Goal: Transaction & Acquisition: Purchase product/service

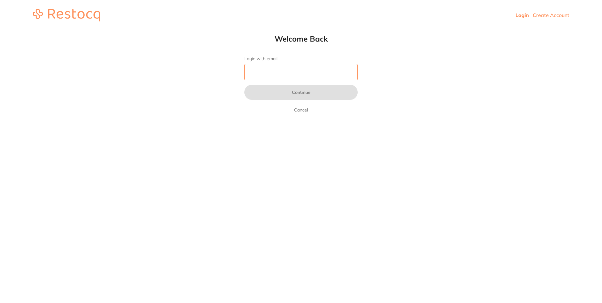
click at [312, 69] on input "Login with email" at bounding box center [300, 72] width 113 height 16
type input "[EMAIL_ADDRESS][PERSON_NAME][DOMAIN_NAME]"
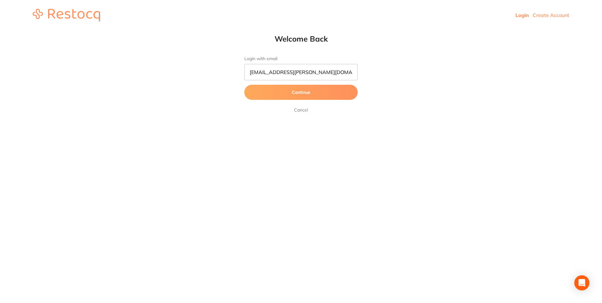
click at [307, 88] on button "Continue" at bounding box center [300, 92] width 113 height 15
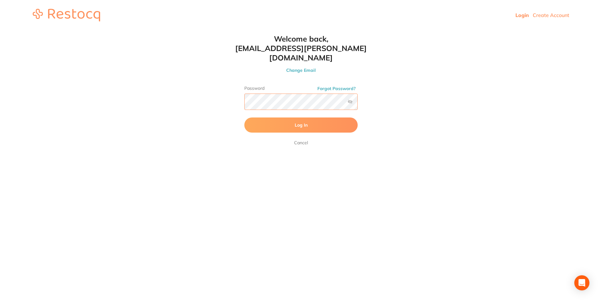
click at [244, 117] on button "Log In" at bounding box center [300, 124] width 113 height 15
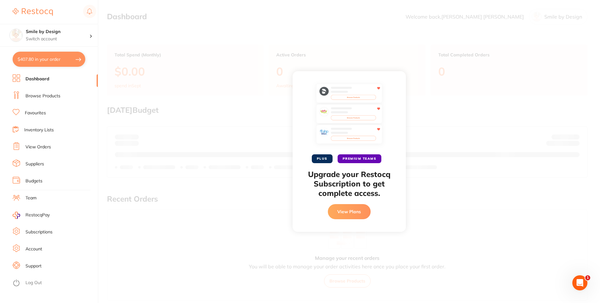
click at [137, 58] on div "PLUS PREMIUM TEAMS Upgrade your Restocq Subscription to get complete access. Vi…" at bounding box center [349, 151] width 502 height 303
click at [73, 29] on h4 "Smile by Design" at bounding box center [58, 32] width 64 height 6
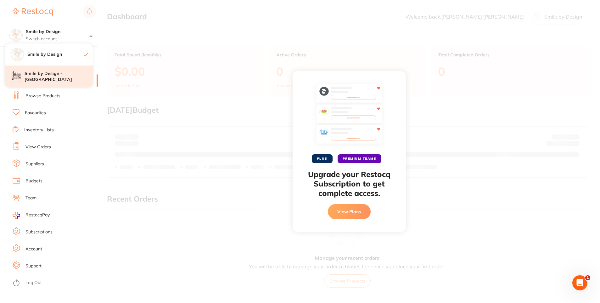
click at [62, 81] on h4 "Smile by Design - [GEOGRAPHIC_DATA]" at bounding box center [59, 77] width 68 height 12
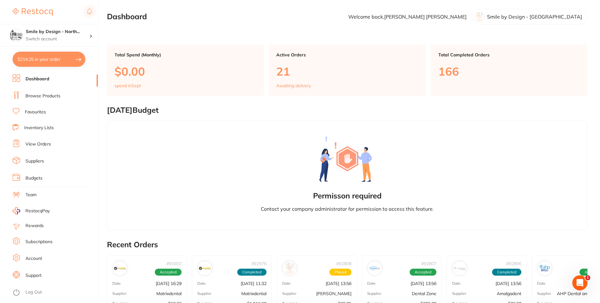
click at [49, 97] on link "Browse Products" at bounding box center [43, 96] width 35 height 6
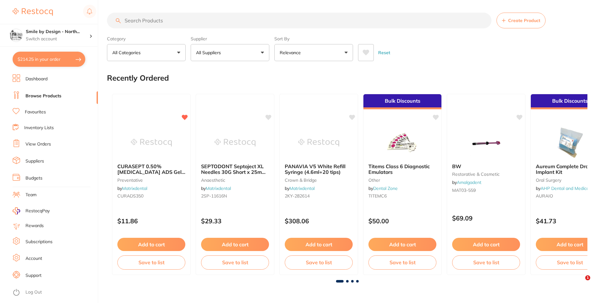
click at [291, 20] on input "search" at bounding box center [299, 21] width 385 height 16
click at [54, 143] on li "View Orders" at bounding box center [55, 143] width 85 height 9
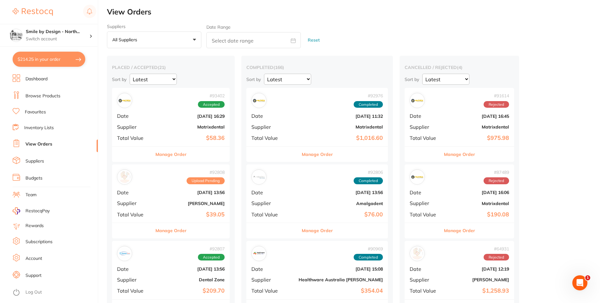
click at [177, 151] on button "Manage Order" at bounding box center [171, 154] width 31 height 15
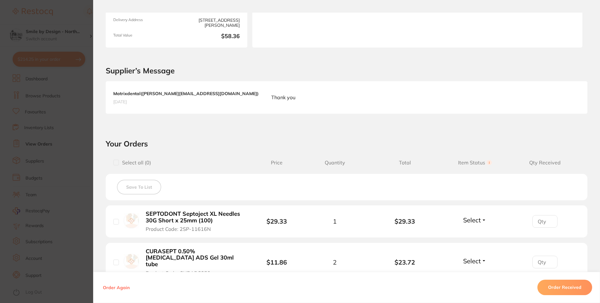
scroll to position [189, 0]
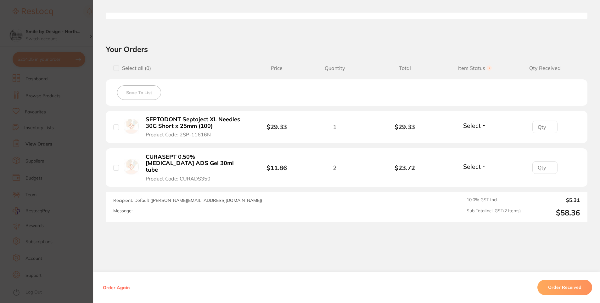
click at [76, 183] on section "Order ID: Restocq- 93402 Order Information Accepted Order Order Date [DATE] 16:…" at bounding box center [300, 151] width 600 height 303
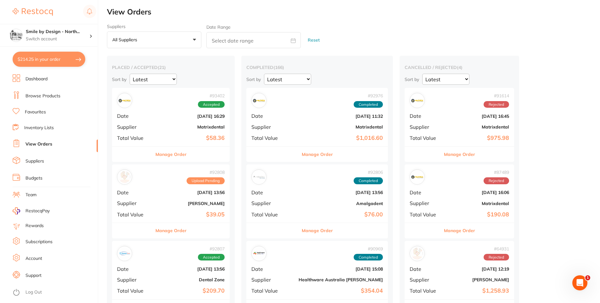
click at [183, 236] on button "Manage Order" at bounding box center [171, 230] width 31 height 15
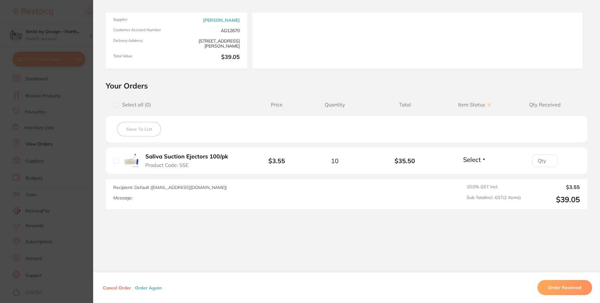
click at [75, 229] on section "Order ID: Restocq- 92808 Order Information Upload Pending Order Date [DATE] 13:…" at bounding box center [300, 151] width 600 height 303
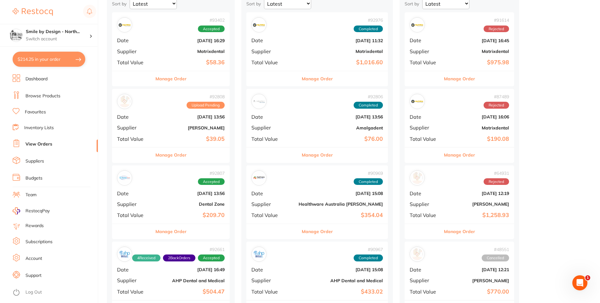
scroll to position [94, 0]
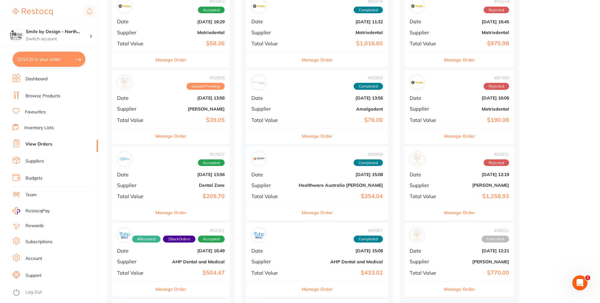
click at [166, 208] on button "Manage Order" at bounding box center [171, 212] width 31 height 15
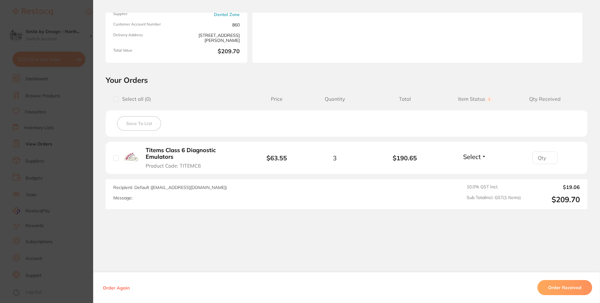
click at [28, 189] on section "Order ID: Restocq- 92807 Order Information Accepted Order Order Date [DATE] 13:…" at bounding box center [300, 151] width 600 height 303
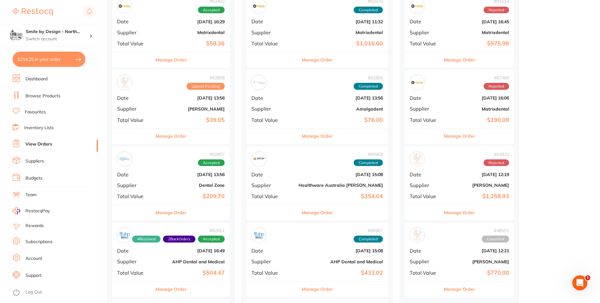
click at [175, 210] on button "Manage Order" at bounding box center [171, 212] width 31 height 15
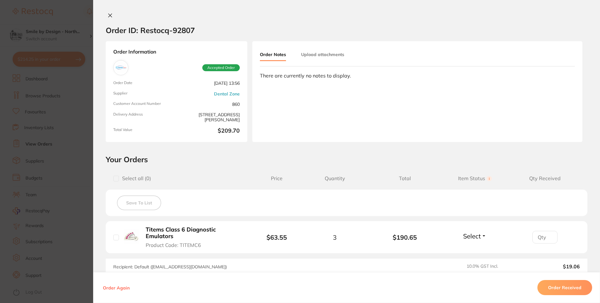
click at [554, 291] on button "Order Received" at bounding box center [565, 287] width 55 height 15
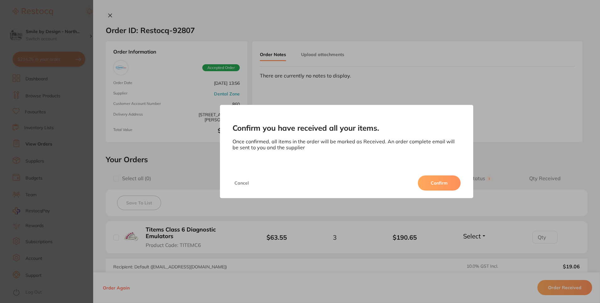
click at [440, 181] on button "Confirm" at bounding box center [439, 182] width 43 height 15
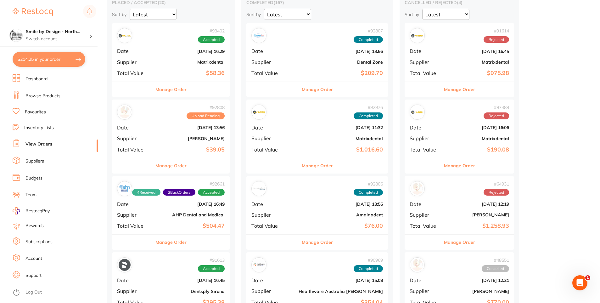
scroll to position [31, 0]
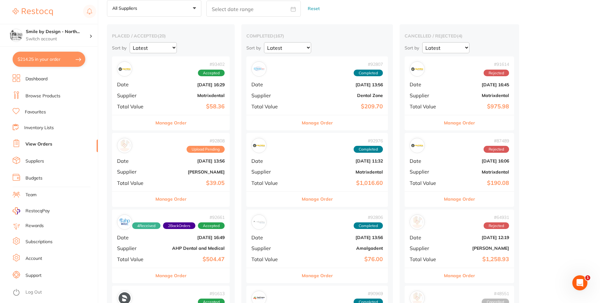
click at [178, 122] on button "Manage Order" at bounding box center [171, 122] width 31 height 15
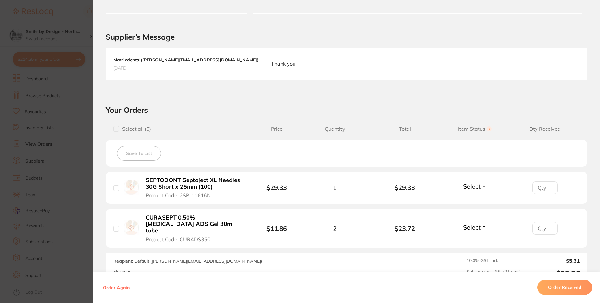
scroll to position [189, 0]
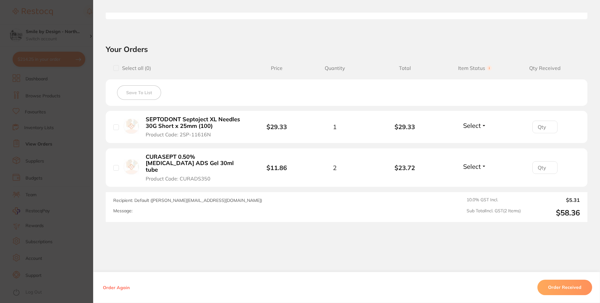
click at [54, 143] on section "Order ID: Restocq- 93402 Order Information Accepted Order Order Date [DATE] 16:…" at bounding box center [300, 151] width 600 height 303
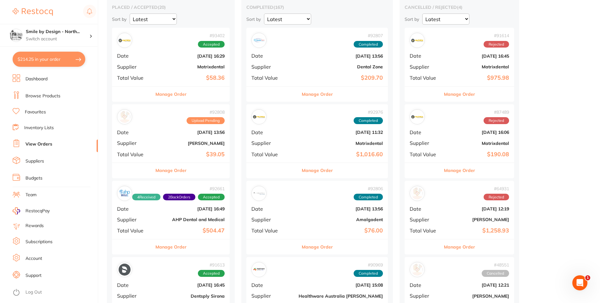
scroll to position [94, 0]
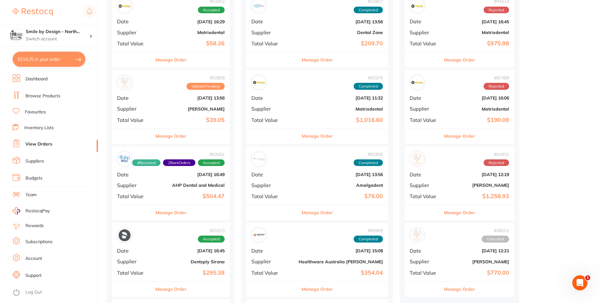
click at [184, 213] on button "Manage Order" at bounding box center [171, 212] width 31 height 15
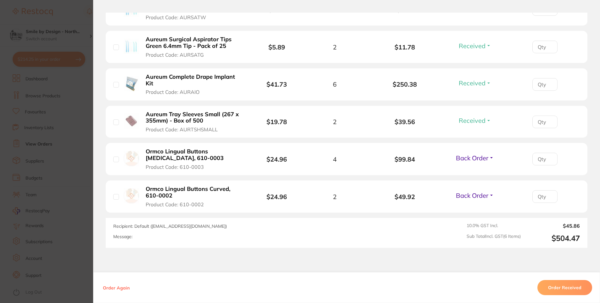
scroll to position [315, 0]
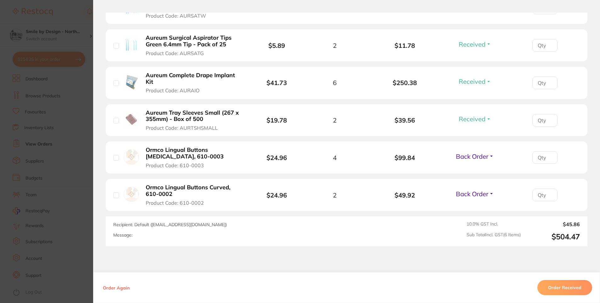
click at [47, 169] on section "Order ID: Restocq- 92661 Order Information 4 Received 2 Back Orders Accepted Or…" at bounding box center [300, 151] width 600 height 303
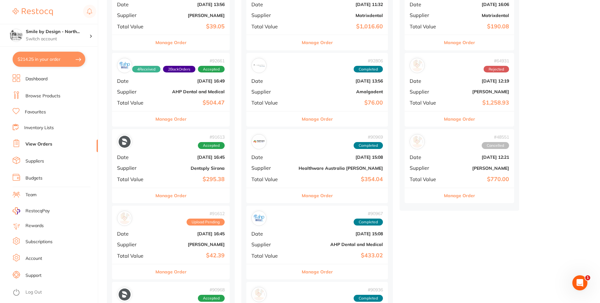
scroll to position [189, 0]
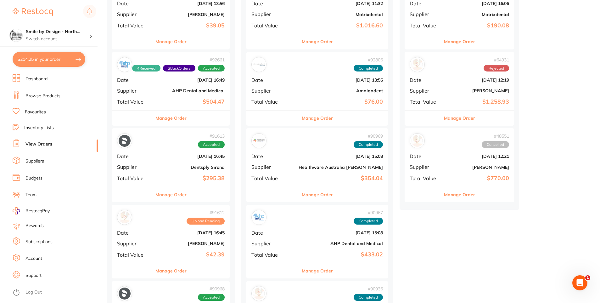
click at [185, 196] on button "Manage Order" at bounding box center [171, 194] width 31 height 15
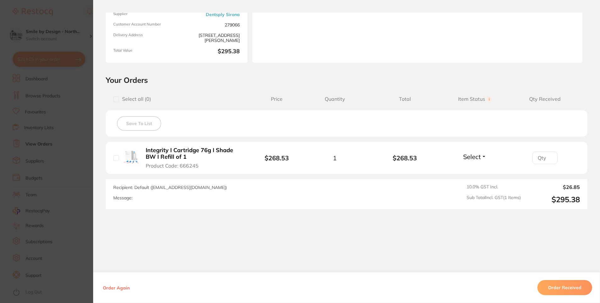
click at [58, 121] on section "Order ID: Restocq- 91613 Order Information Accepted Order Order Date [DATE] 16:…" at bounding box center [300, 151] width 600 height 303
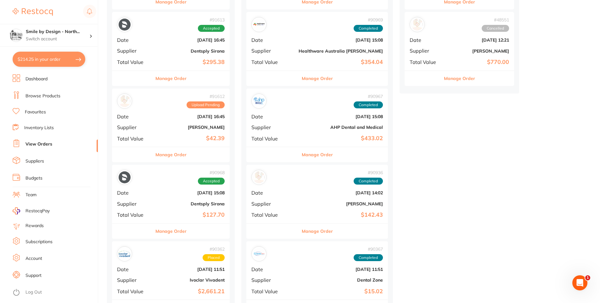
scroll to position [315, 0]
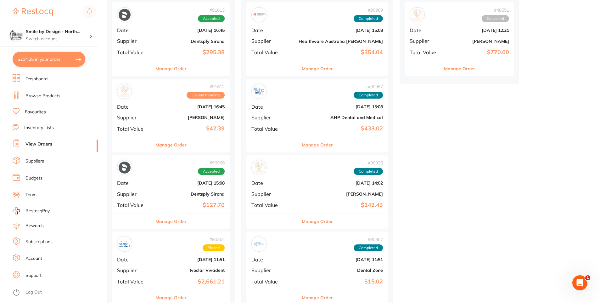
click at [184, 224] on button "Manage Order" at bounding box center [171, 221] width 31 height 15
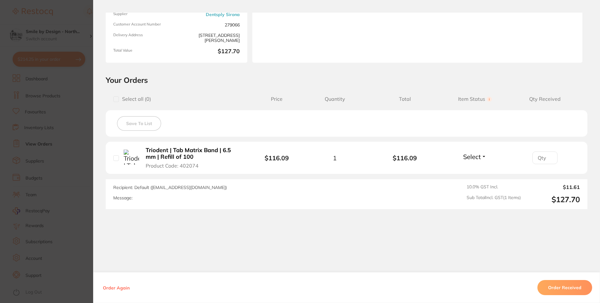
click at [61, 103] on section "Order ID: Restocq- 90968 Order Information Accepted Order Order Date [DATE] 15:…" at bounding box center [300, 151] width 600 height 303
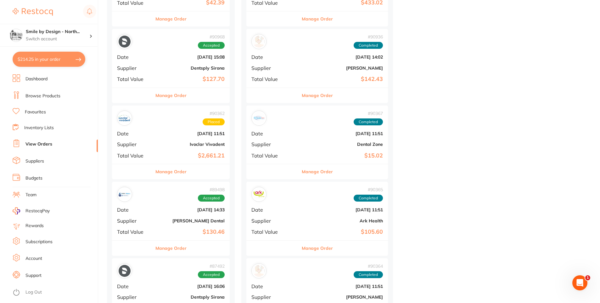
scroll to position [472, 0]
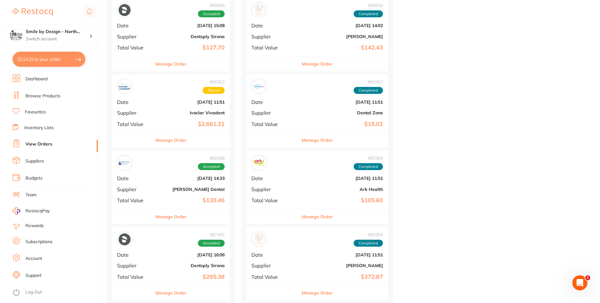
click at [181, 215] on button "Manage Order" at bounding box center [171, 216] width 31 height 15
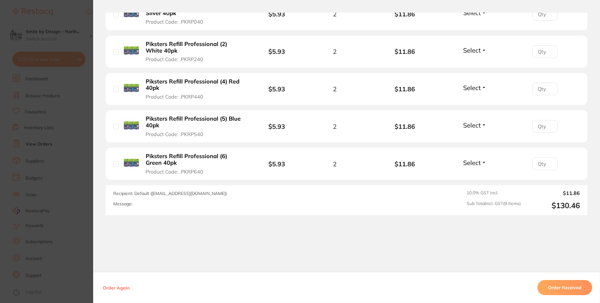
scroll to position [457, 0]
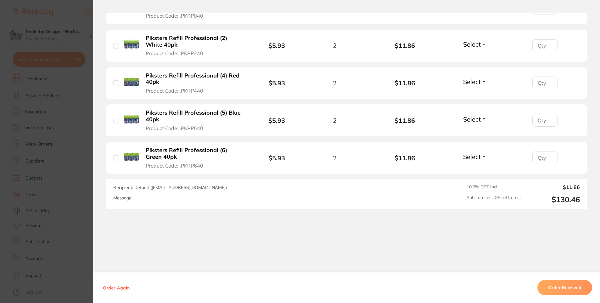
click at [61, 184] on section "Order ID: Restocq- 89498 Order Information Accepted Order Order Date [DATE] 14:…" at bounding box center [300, 151] width 600 height 303
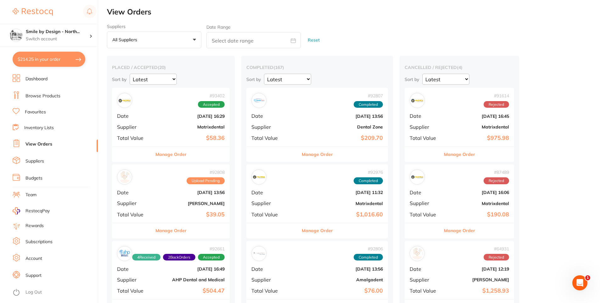
click at [302, 231] on button "Manage Order" at bounding box center [317, 230] width 31 height 15
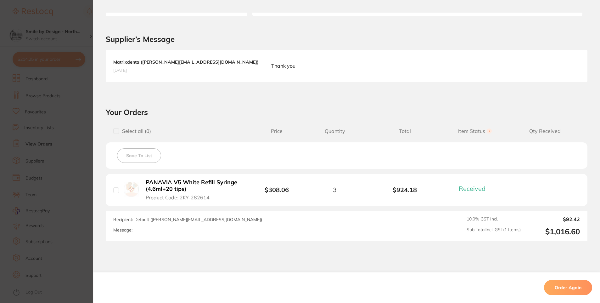
click at [56, 196] on section "Order ID: Restocq- 92976 Order Information 1 Received Completed Order Order Dat…" at bounding box center [300, 151] width 600 height 303
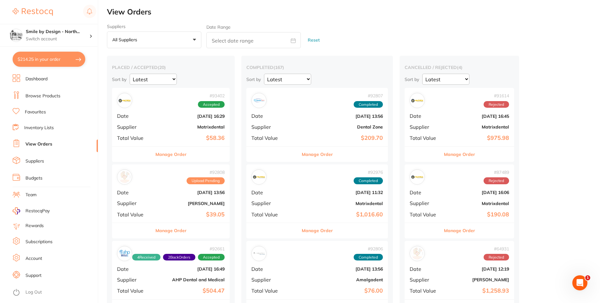
click at [309, 153] on button "Manage Order" at bounding box center [317, 154] width 31 height 15
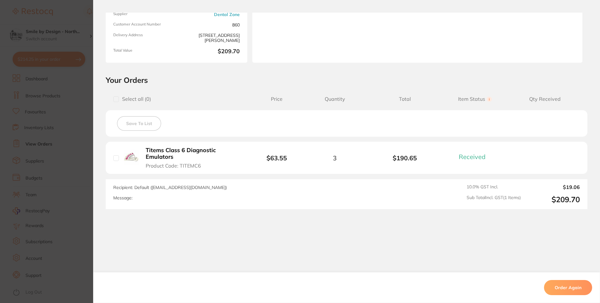
click at [56, 174] on section "Order ID: Restocq- 92807 Order Information 1 Received Completed Order Order Dat…" at bounding box center [300, 151] width 600 height 303
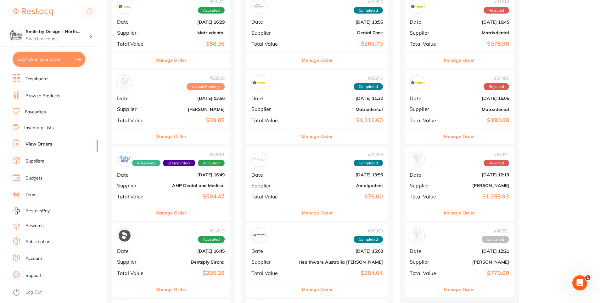
scroll to position [94, 0]
click at [302, 212] on button "Manage Order" at bounding box center [317, 212] width 31 height 15
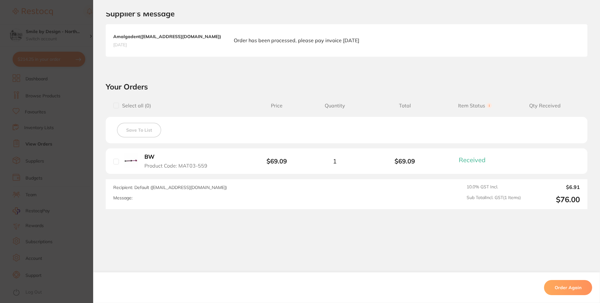
click at [51, 173] on section "Order ID: Restocq- 92806 Order Information 1 Received Completed Order Order Dat…" at bounding box center [300, 151] width 600 height 303
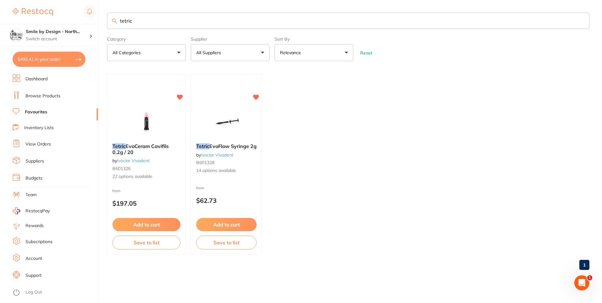
click at [69, 58] on button "$493.41 in your order" at bounding box center [49, 59] width 73 height 15
checkbox input "true"
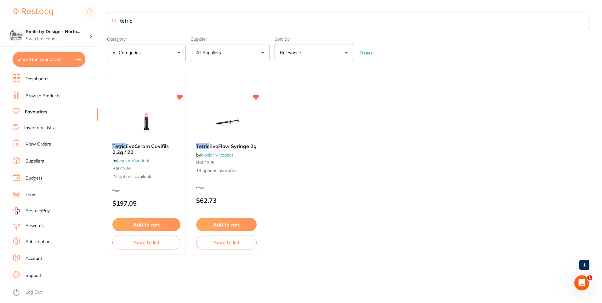
checkbox input "true"
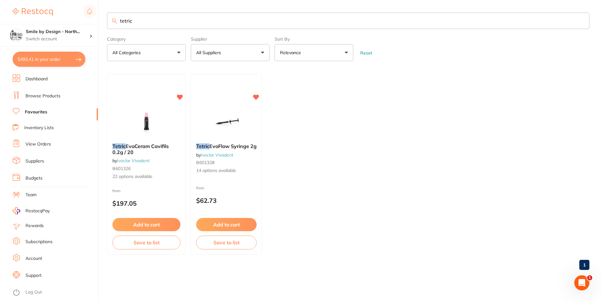
checkbox input "true"
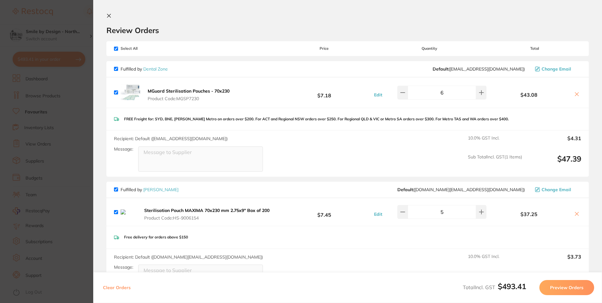
click at [574, 215] on icon at bounding box center [576, 213] width 5 height 5
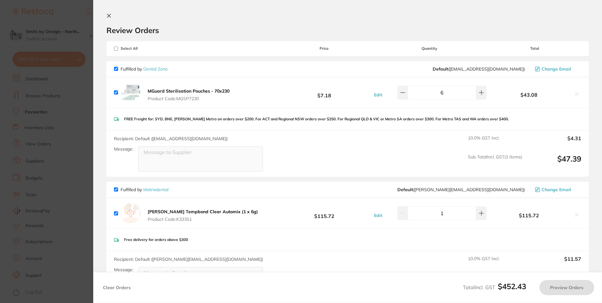
checkbox input "true"
click at [67, 163] on section "Update RRP Set your pre negotiated price for this item. Item Agreed RRP (excl. …" at bounding box center [301, 151] width 602 height 303
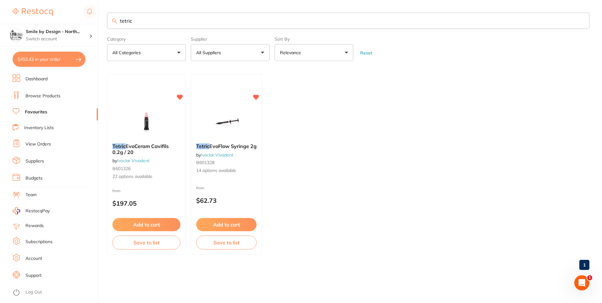
click at [181, 24] on input "tetric" at bounding box center [348, 21] width 482 height 16
drag, startPoint x: 150, startPoint y: 26, endPoint x: 104, endPoint y: 25, distance: 46.3
click at [105, 25] on div "$452.43 Smile by Design - North... Switch account Smile by Design Smile by Desi…" at bounding box center [301, 151] width 602 height 303
type input "micro-brush"
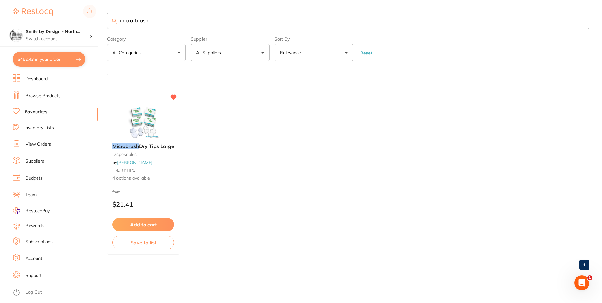
scroll to position [0, 0]
click at [56, 101] on ul "Dashboard Browse Products Favourites Inventory Lists View Orders Suppliers Budg…" at bounding box center [55, 188] width 85 height 229
click at [57, 95] on link "Browse Products" at bounding box center [43, 96] width 35 height 6
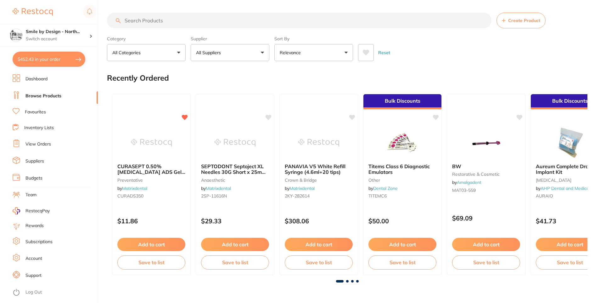
click at [161, 23] on input "search" at bounding box center [299, 21] width 385 height 16
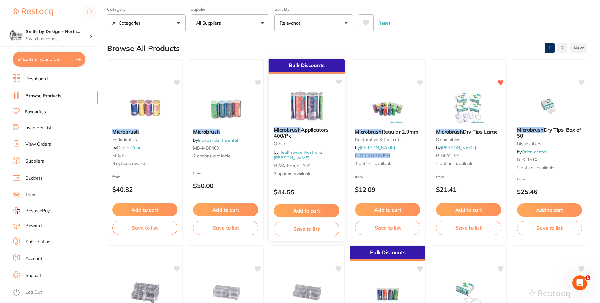
scroll to position [63, 0]
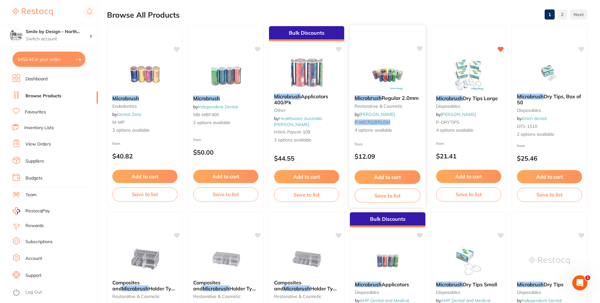
type input "micro-brush"
click at [403, 100] on span "Regular 2.0mm" at bounding box center [400, 98] width 37 height 6
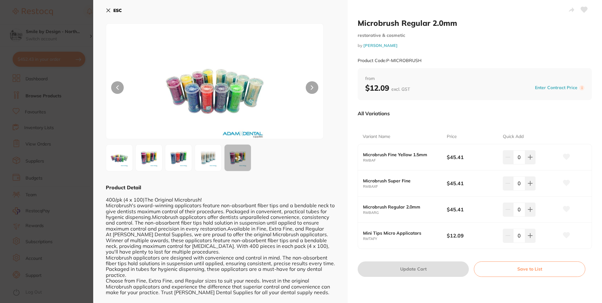
drag, startPoint x: 122, startPoint y: 16, endPoint x: 114, endPoint y: 5, distance: 13.7
click at [122, 14] on div "ESC" at bounding box center [220, 14] width 229 height 18
click at [113, 5] on button "ESC" at bounding box center [114, 10] width 16 height 11
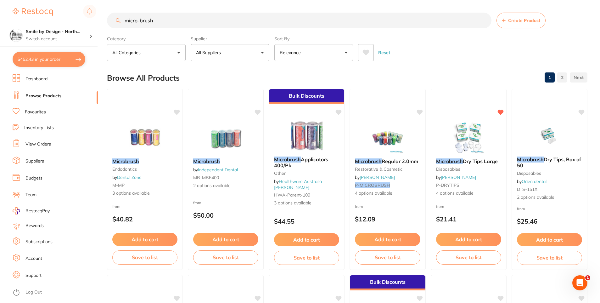
click at [334, 53] on button "Relevance" at bounding box center [314, 52] width 79 height 17
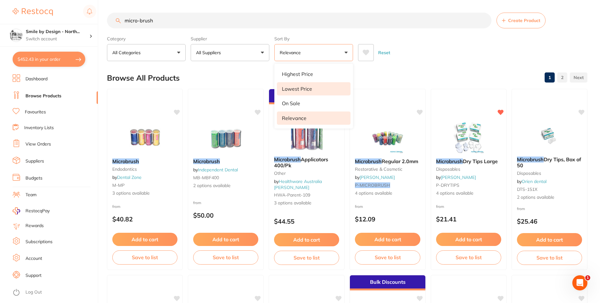
click at [309, 89] on p "Lowest Price" at bounding box center [297, 89] width 30 height 6
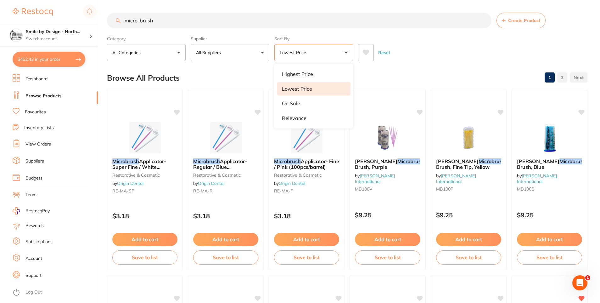
click at [426, 46] on div "Reset" at bounding box center [470, 50] width 224 height 22
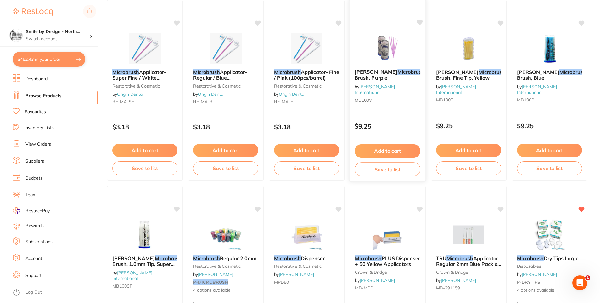
scroll to position [220, 0]
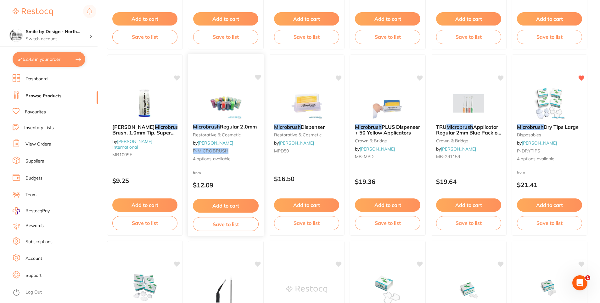
click at [232, 132] on small "restorative & cosmetic" at bounding box center [226, 134] width 66 height 5
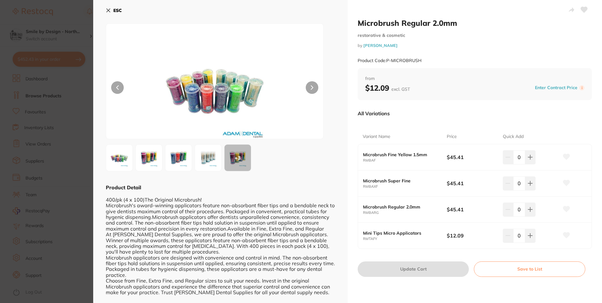
click at [110, 10] on icon at bounding box center [108, 10] width 5 height 5
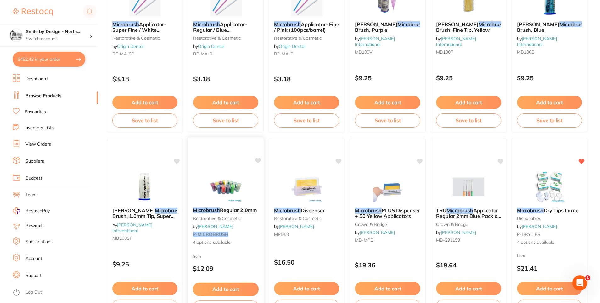
scroll to position [126, 0]
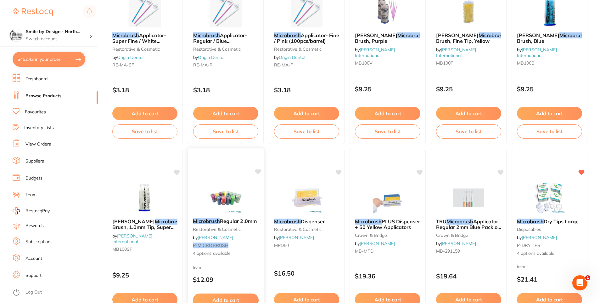
click at [239, 222] on span "Regular 2.0mm" at bounding box center [238, 221] width 37 height 6
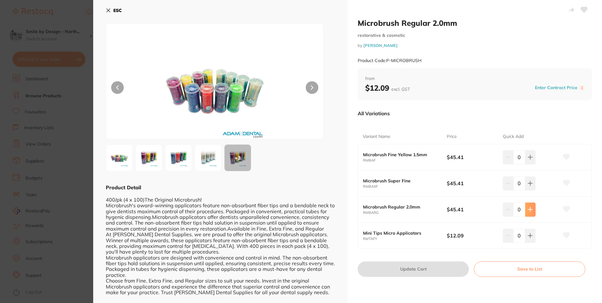
click at [533, 210] on button at bounding box center [530, 209] width 10 height 14
type input "1"
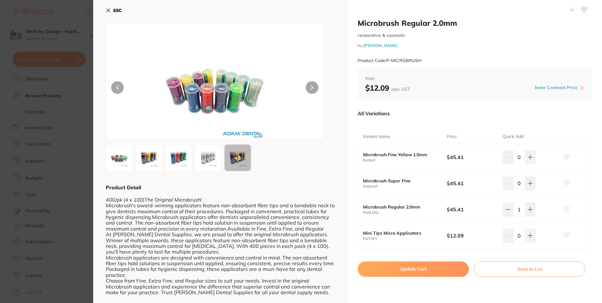
click at [434, 271] on button "Update Cart" at bounding box center [413, 268] width 111 height 15
checkbox input "false"
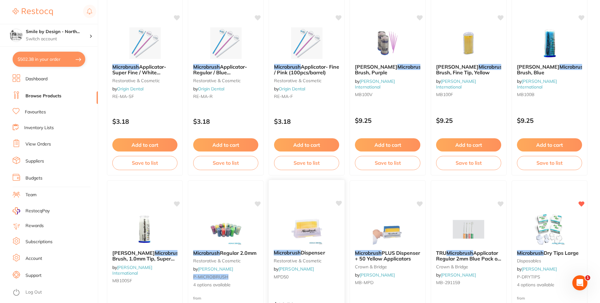
scroll to position [63, 0]
